Goal: Navigation & Orientation: Find specific page/section

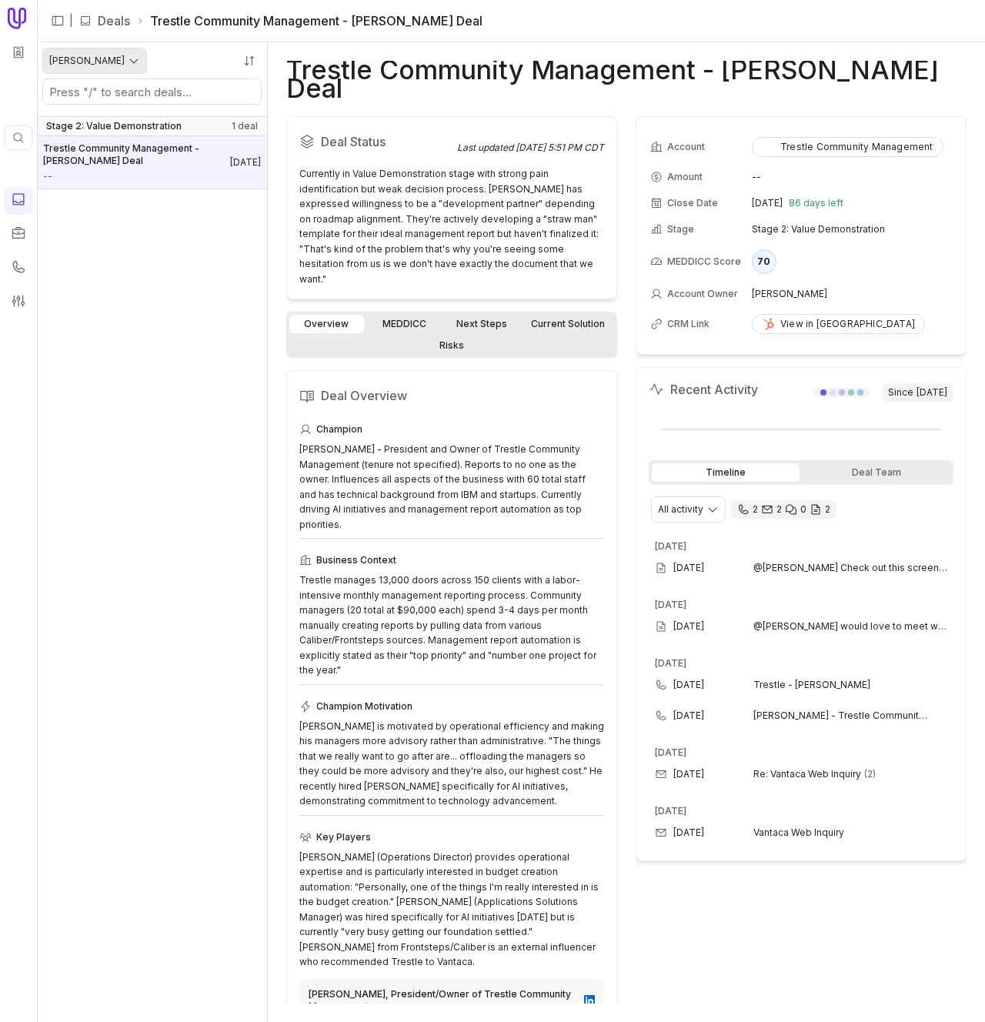
click at [79, 58] on html "Quick search... ⌘ K | Deals Trestle Community Management - HOAi Deal Eric Baxle…" at bounding box center [492, 511] width 985 height 1022
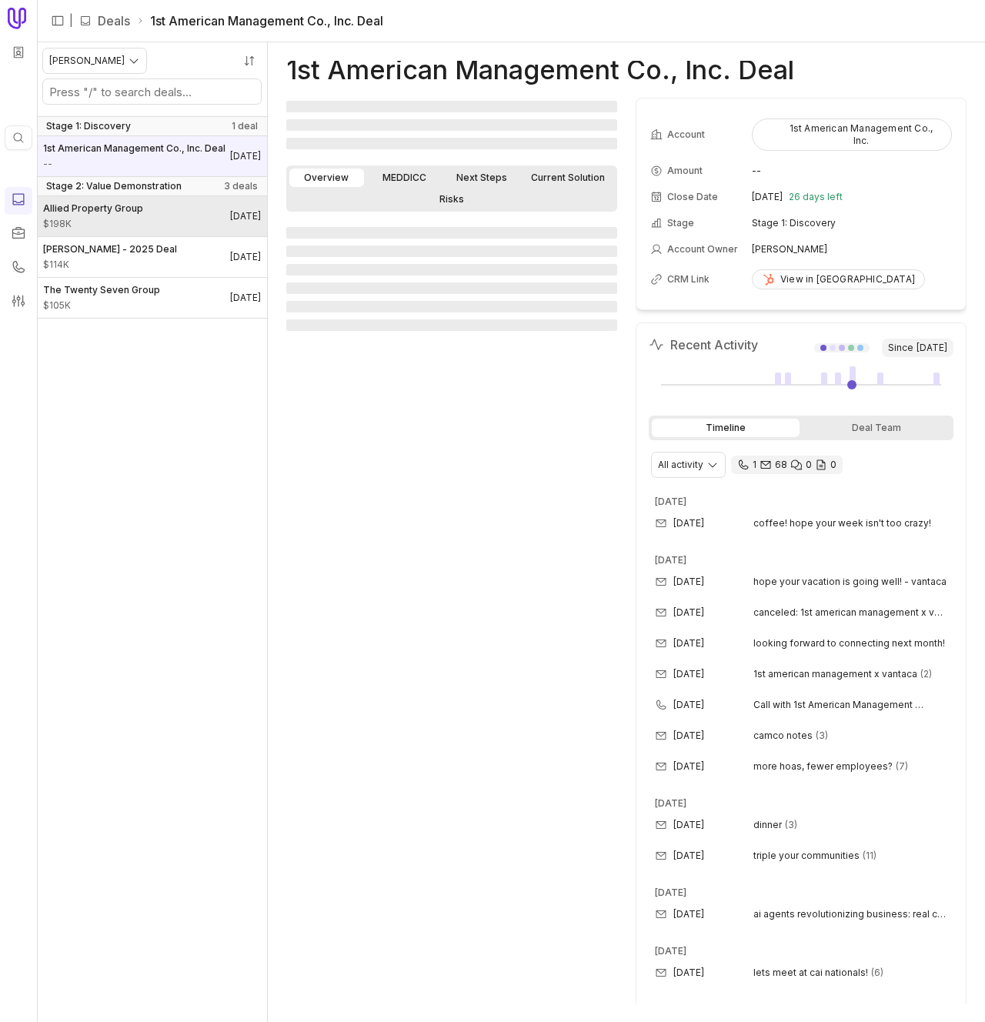
click at [134, 215] on span "Allied Property Group" at bounding box center [93, 208] width 100 height 12
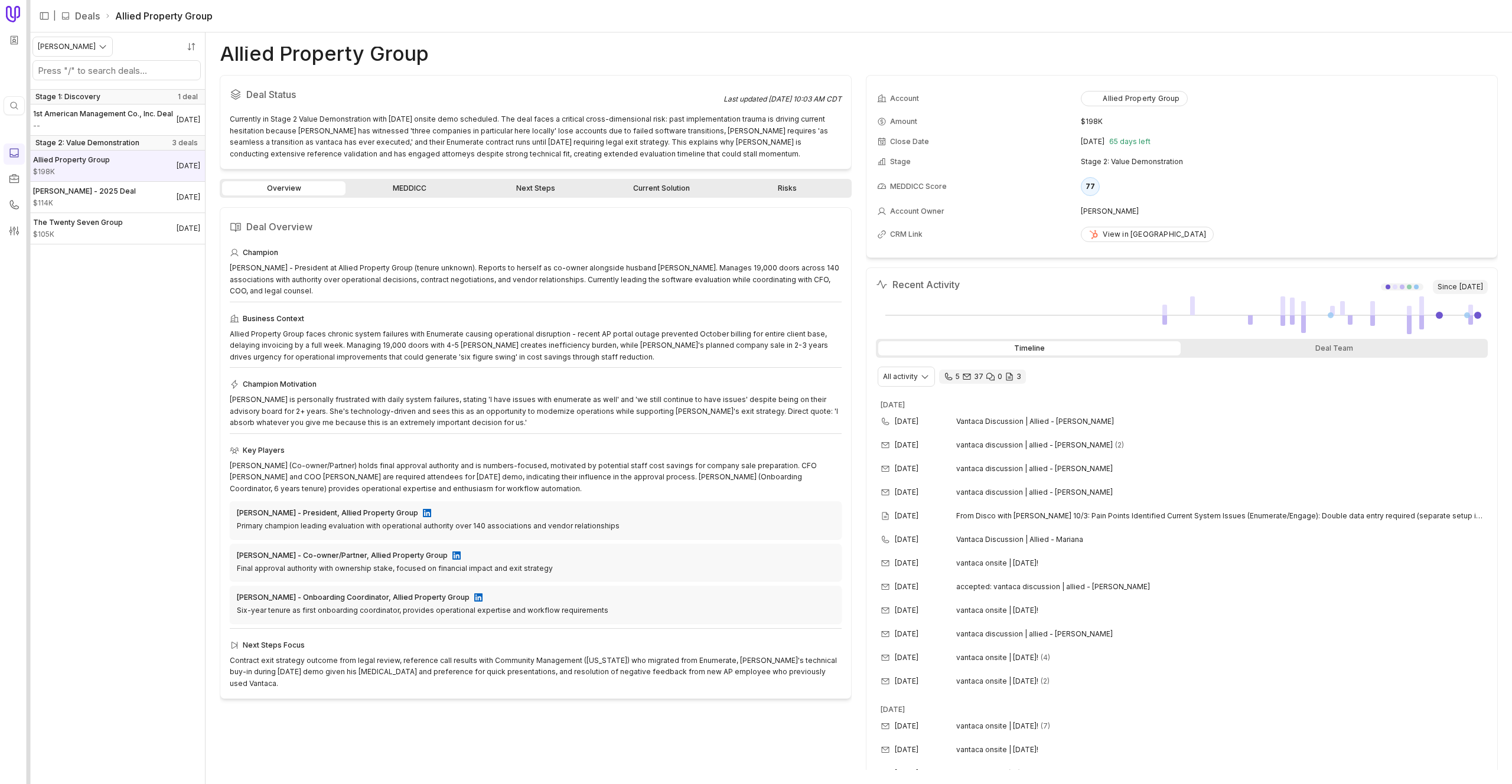
click at [27, 87] on div at bounding box center [28, 392] width 4 height 784
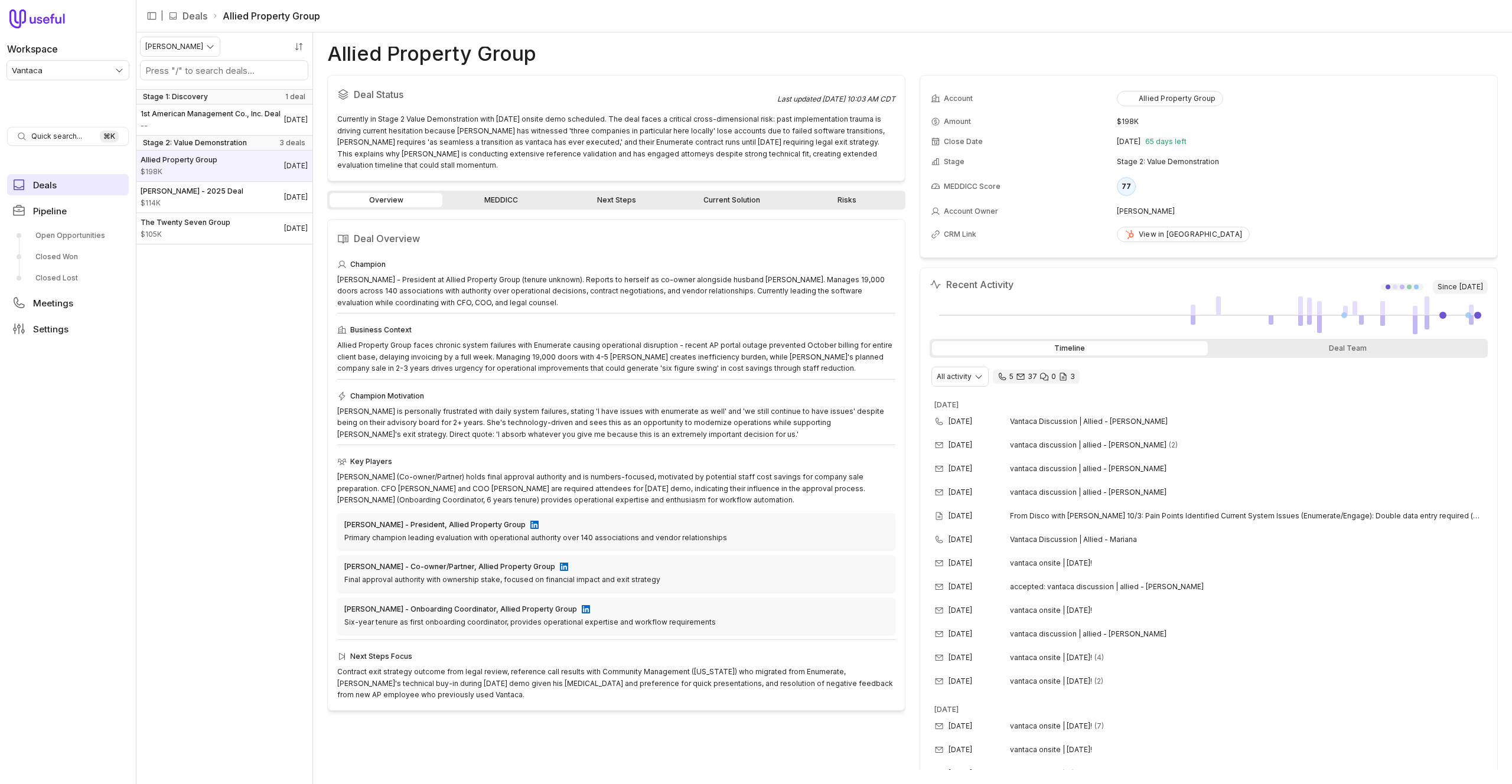
click at [60, 186] on link "Deals" at bounding box center [68, 185] width 122 height 21
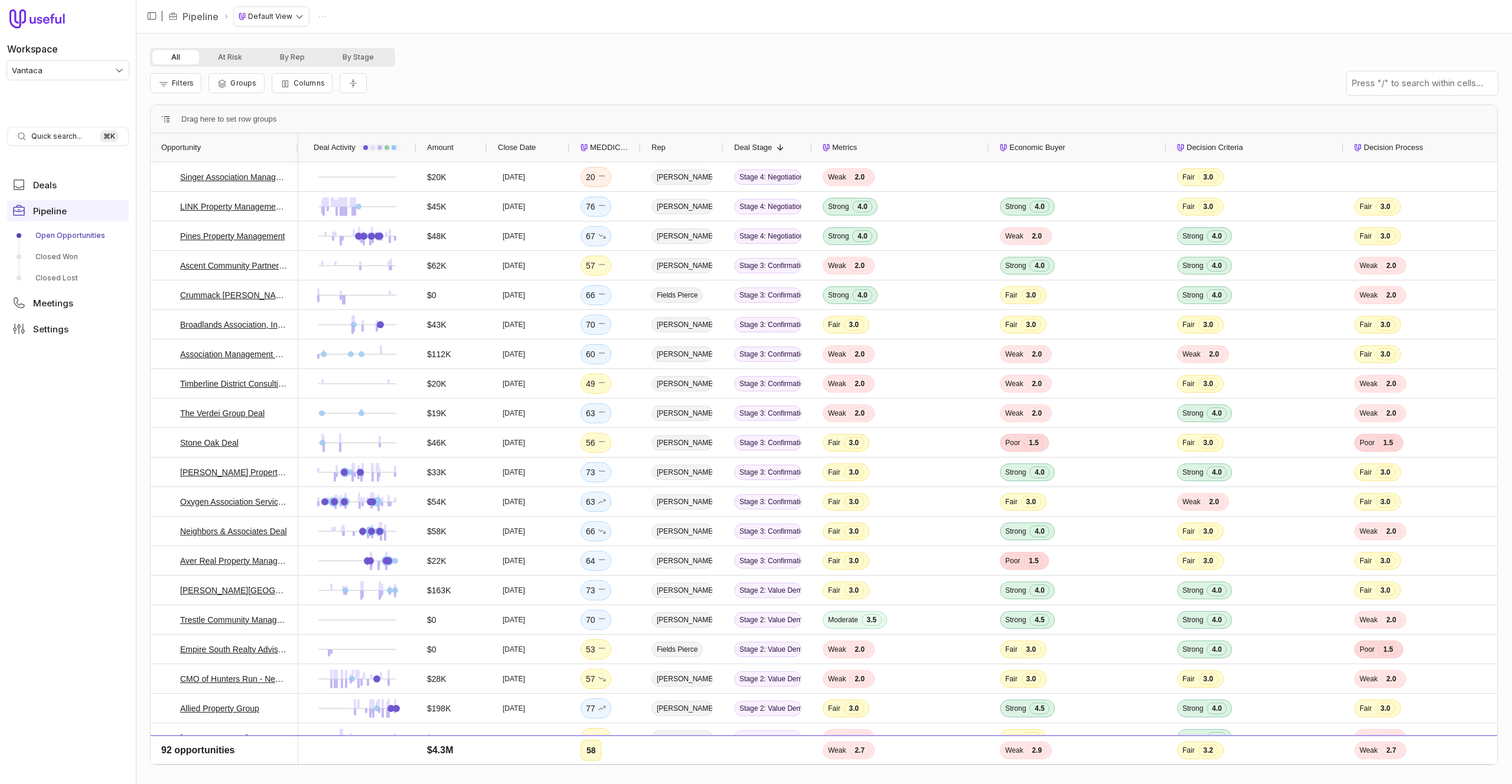
click at [773, 55] on div "All At Risk By Rep By Stage" at bounding box center [824, 57] width 1348 height 19
click at [566, 27] on nav "| Pipeline Default View" at bounding box center [824, 17] width 1376 height 34
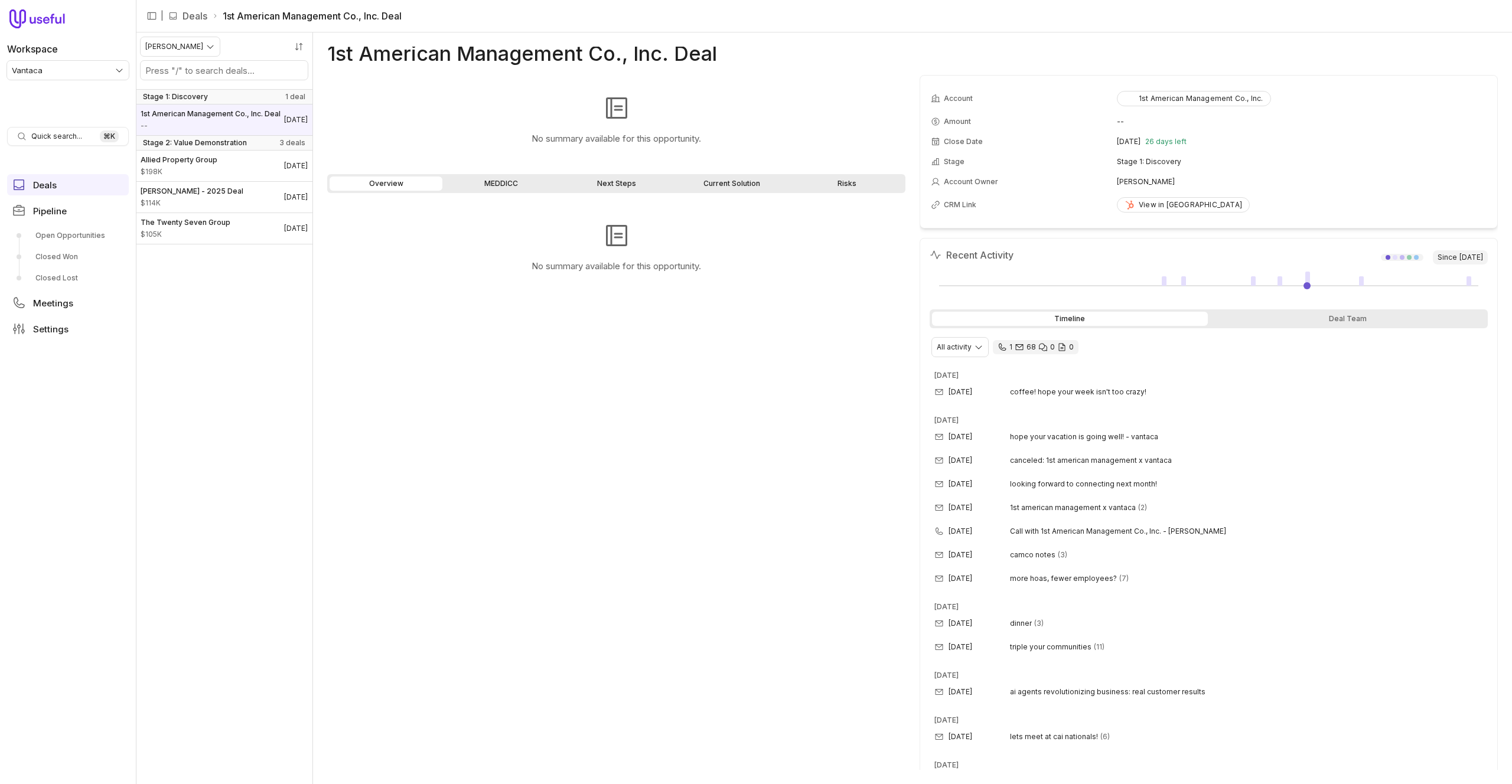
click at [1372, 24] on nav "| Deals 1st American Management Co., Inc. Deal" at bounding box center [824, 16] width 1376 height 32
